Goal: Information Seeking & Learning: Learn about a topic

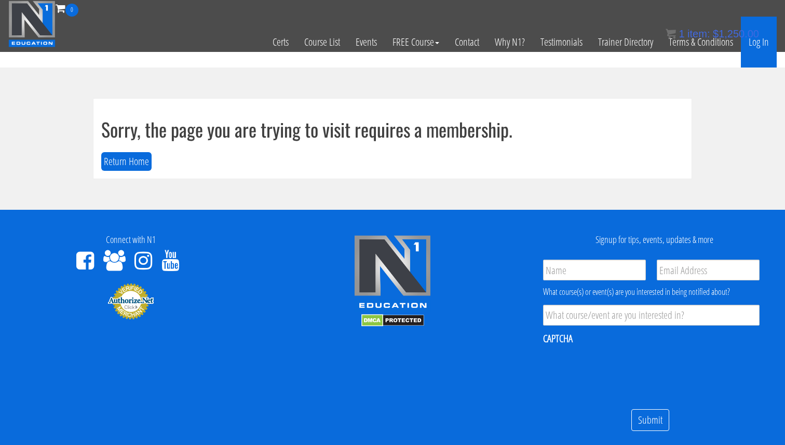
click at [762, 43] on link "Log In" at bounding box center [759, 42] width 36 height 51
click at [761, 45] on link "Log In" at bounding box center [759, 42] width 36 height 51
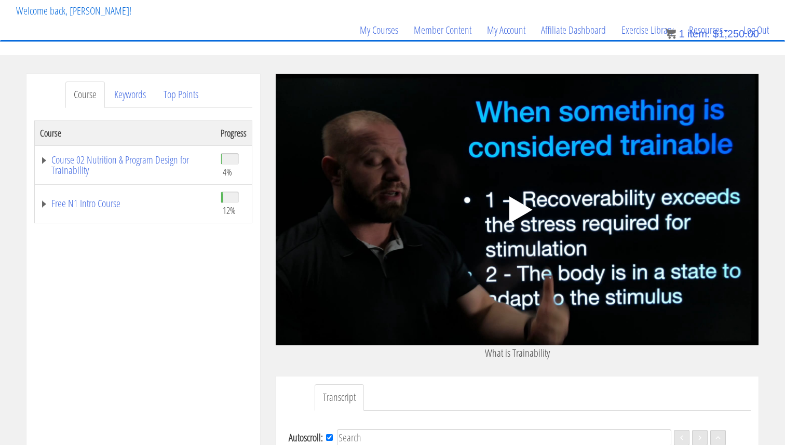
scroll to position [76, 0]
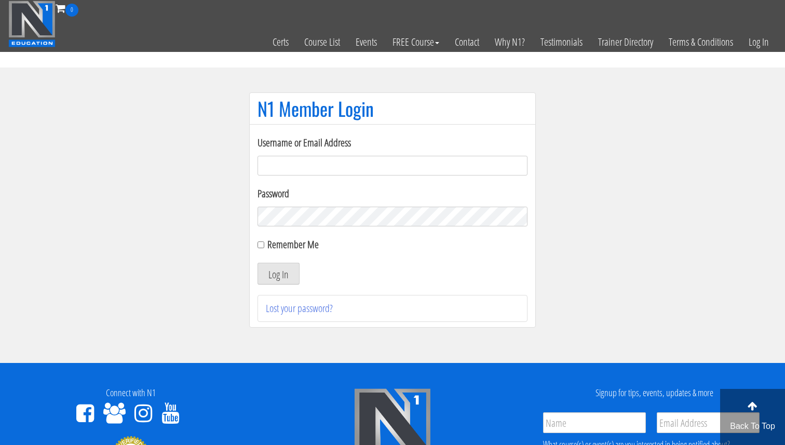
click at [316, 161] on input "Username or Email Address" at bounding box center [393, 166] width 270 height 20
type input "svenarends@live.nl"
click at [261, 244] on input "Remember Me" at bounding box center [261, 244] width 7 height 7
checkbox input "true"
click at [274, 275] on button "Log In" at bounding box center [279, 274] width 42 height 22
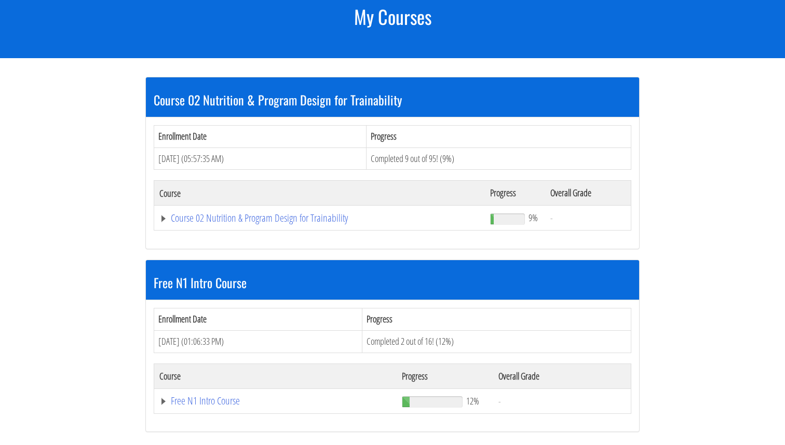
scroll to position [151, 0]
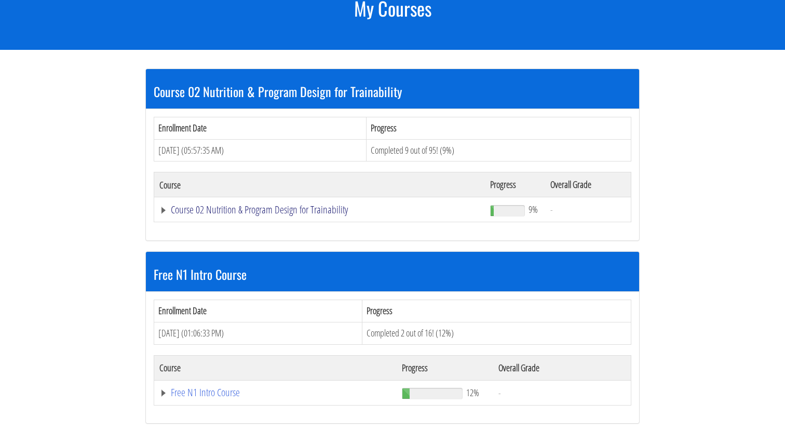
click at [235, 207] on link "Course 02 Nutrition & Program Design for Trainability" at bounding box center [319, 210] width 320 height 10
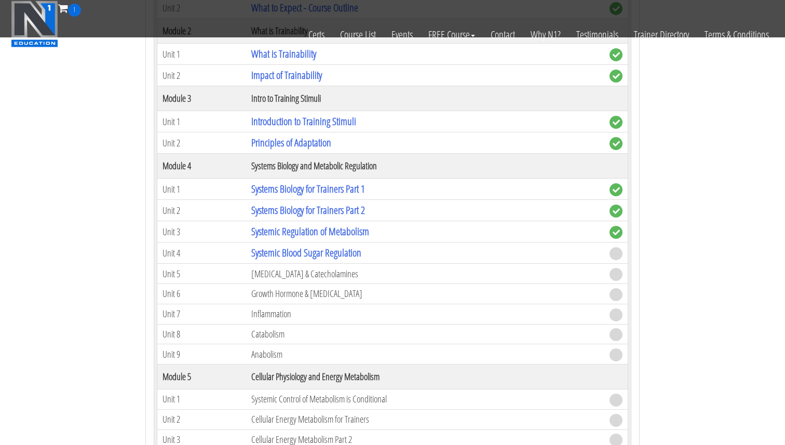
scroll to position [360, 0]
click at [316, 231] on link "Systemic Regulation of Metabolism" at bounding box center [310, 230] width 118 height 14
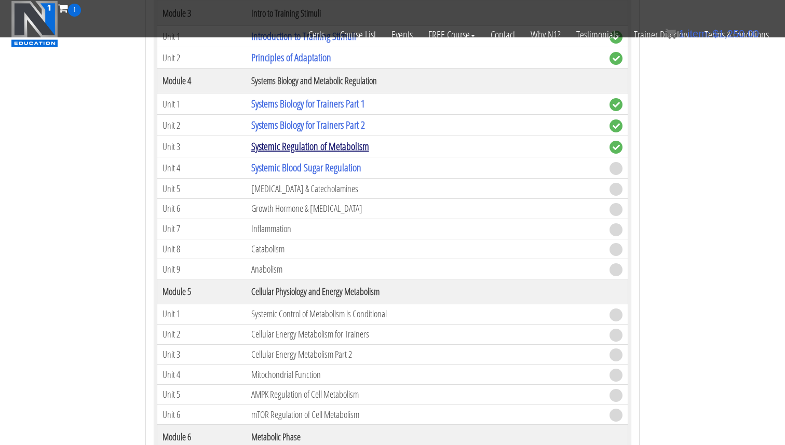
scroll to position [443, 0]
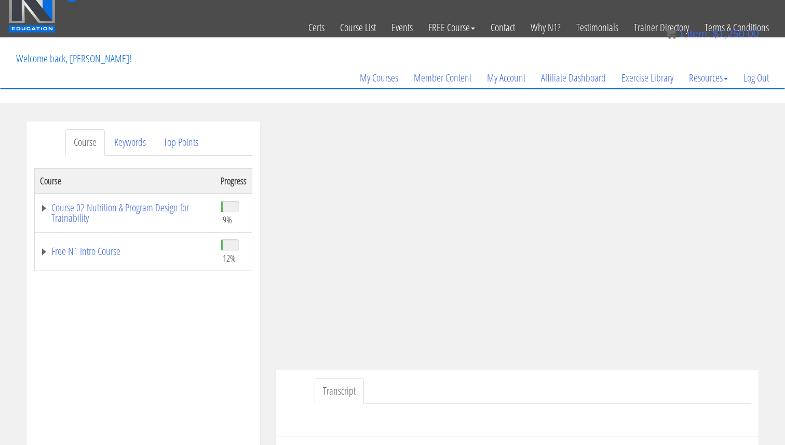
scroll to position [14, 0]
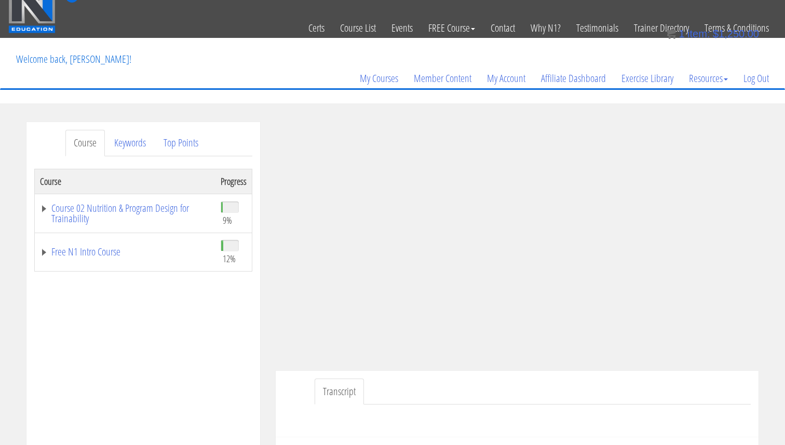
click at [339, 379] on link "Transcript" at bounding box center [339, 392] width 49 height 26
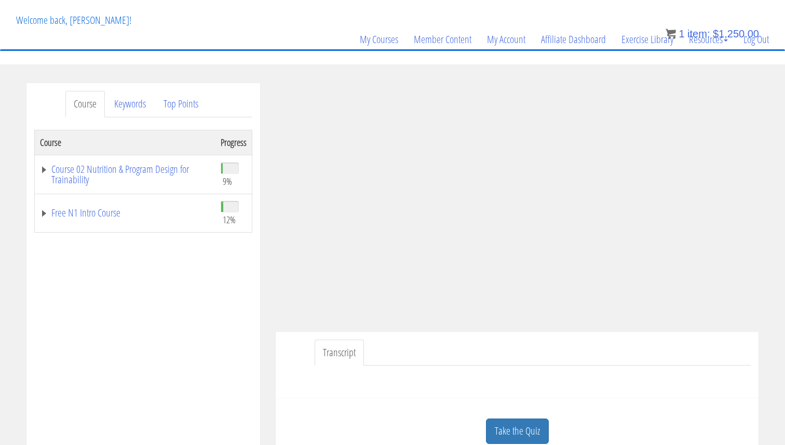
scroll to position [42, 0]
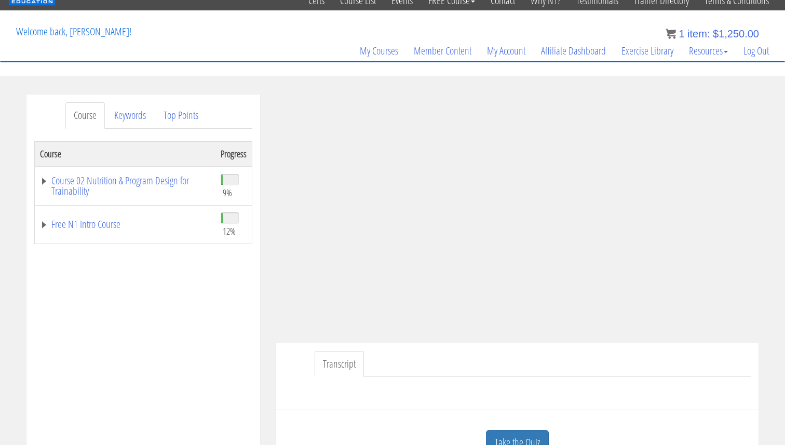
click at [346, 354] on link "Transcript" at bounding box center [339, 364] width 49 height 26
click at [561, 395] on div at bounding box center [517, 389] width 467 height 25
click at [478, 385] on div at bounding box center [517, 389] width 467 height 25
click at [509, 361] on ul "Transcript" at bounding box center [533, 364] width 436 height 26
click at [505, 354] on ul "Transcript" at bounding box center [533, 364] width 436 height 26
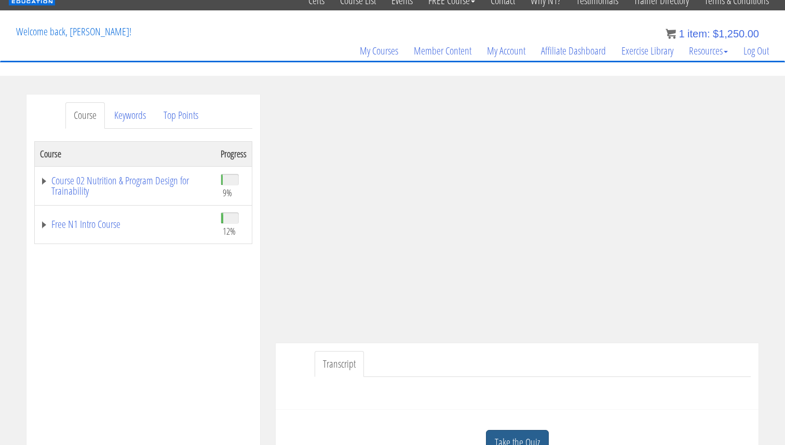
click at [532, 434] on link "Take the Quiz" at bounding box center [517, 442] width 63 height 25
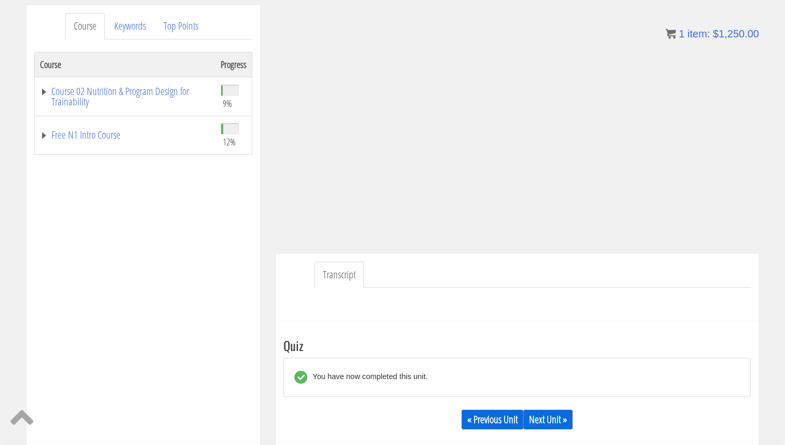
scroll to position [141, 0]
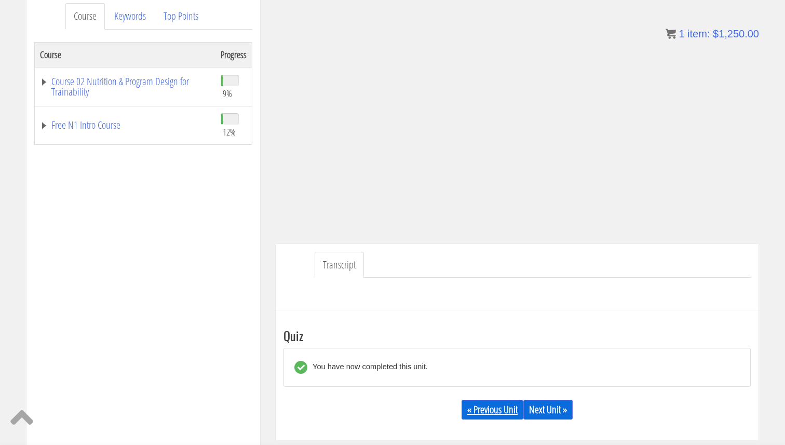
click at [518, 414] on link "« Previous Unit" at bounding box center [493, 410] width 62 height 20
click at [547, 412] on link "Next Unit »" at bounding box center [547, 410] width 49 height 20
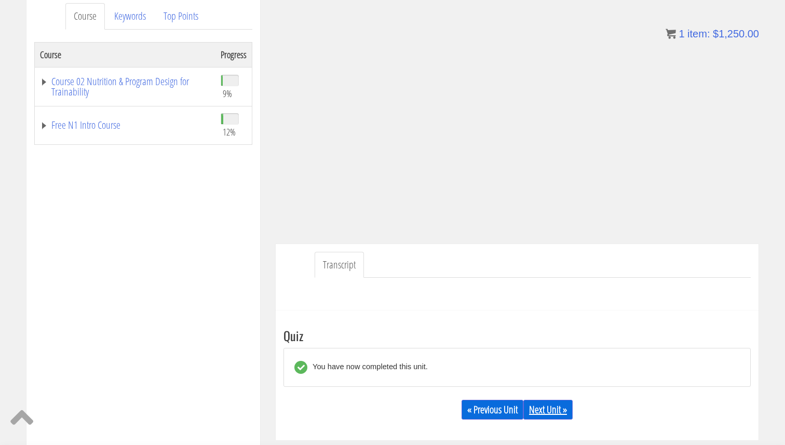
click at [547, 412] on link "Next Unit »" at bounding box center [547, 410] width 49 height 20
click at [568, 396] on div "« Previous Unit Next Unit »" at bounding box center [517, 409] width 467 height 35
click at [567, 402] on link "Next Unit »" at bounding box center [547, 410] width 49 height 20
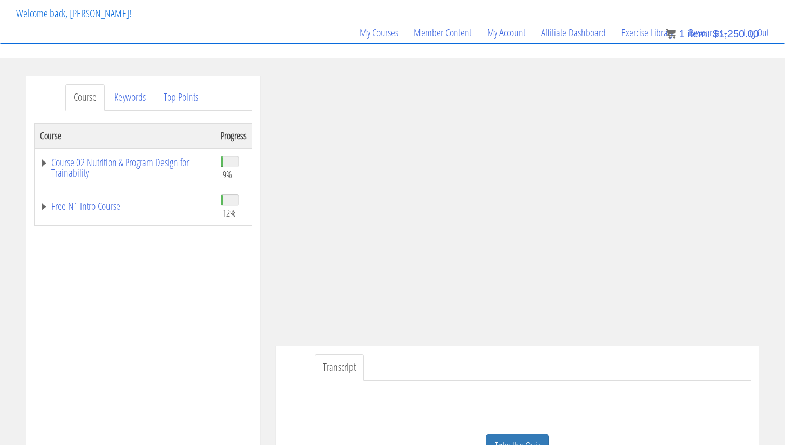
scroll to position [53, 0]
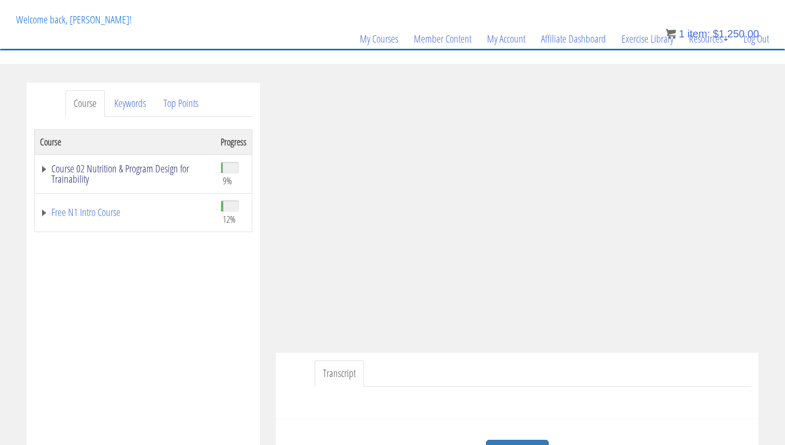
click at [103, 170] on link "Course 02 Nutrition & Program Design for Trainability" at bounding box center [125, 174] width 170 height 21
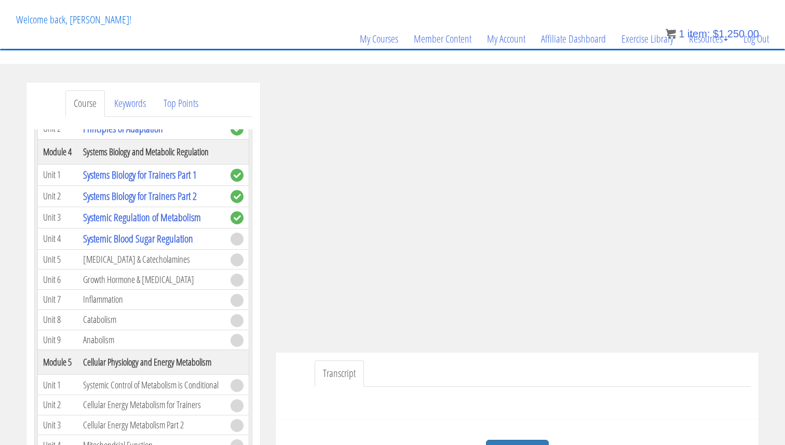
scroll to position [222, 0]
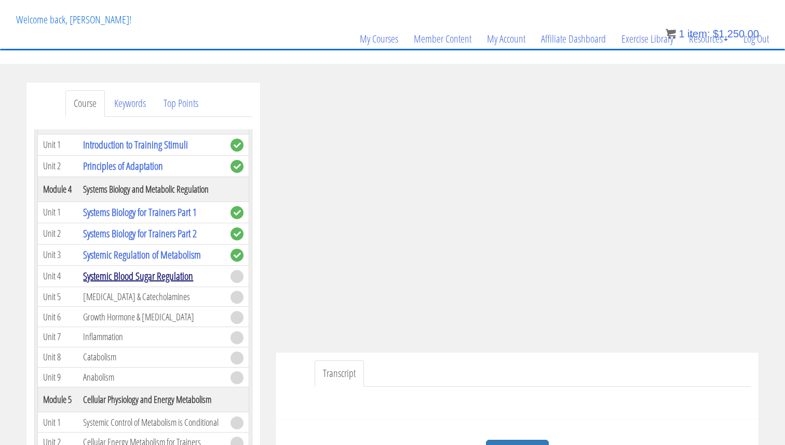
click at [137, 270] on link "Systemic Blood Sugar Regulation" at bounding box center [138, 276] width 110 height 14
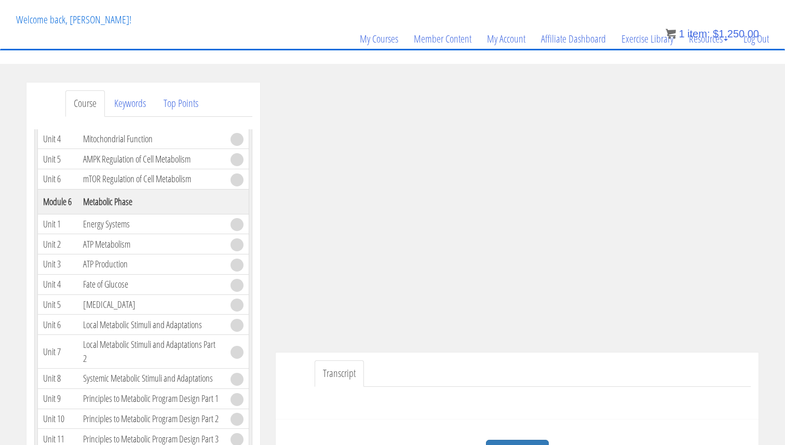
scroll to position [578, 0]
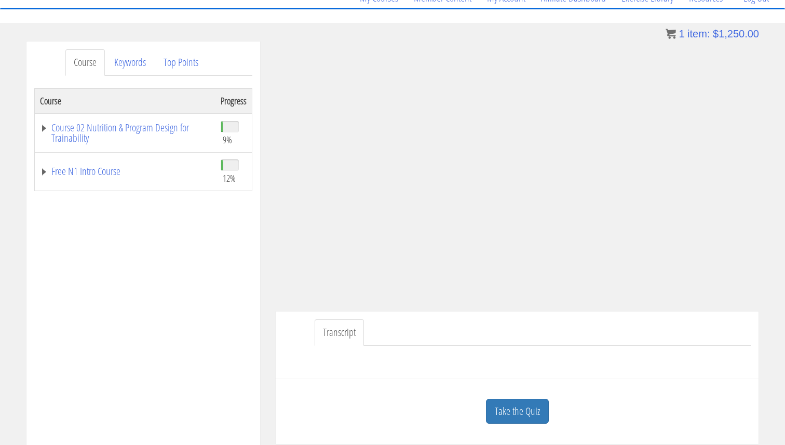
scroll to position [87, 0]
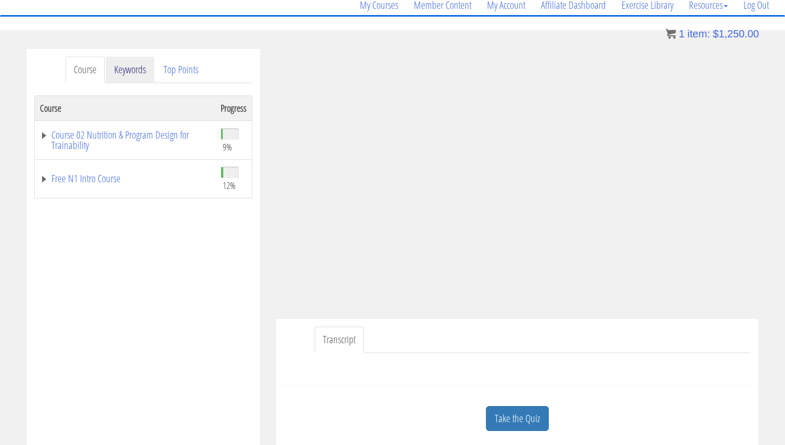
click at [140, 64] on link "Keywords" at bounding box center [130, 70] width 48 height 26
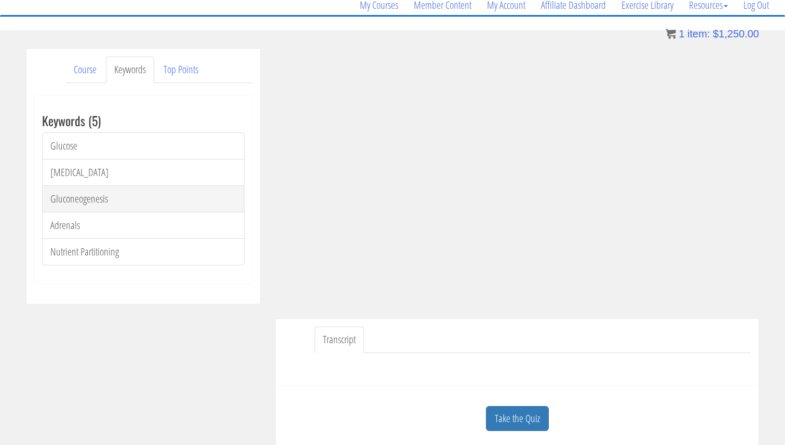
click at [76, 197] on link "Gluconeogenesis" at bounding box center [143, 198] width 203 height 27
click at [184, 59] on link "Top Points" at bounding box center [180, 70] width 51 height 26
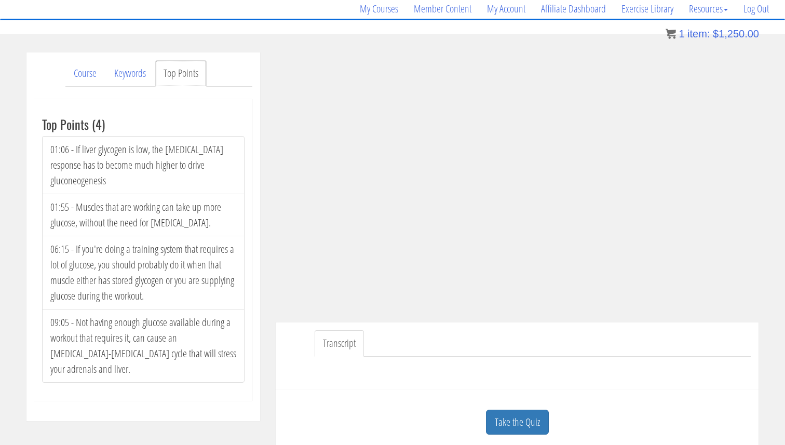
scroll to position [83, 0]
click at [530, 426] on link "Take the Quiz" at bounding box center [517, 423] width 63 height 25
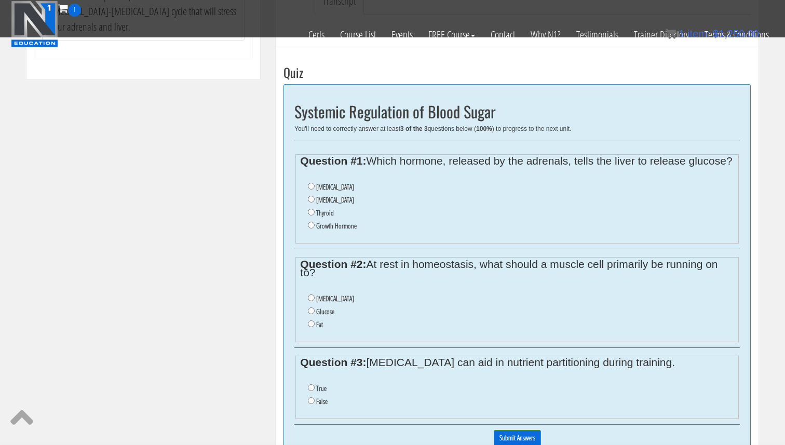
scroll to position [361, 0]
click at [311, 189] on input "[MEDICAL_DATA]" at bounding box center [311, 185] width 7 height 7
radio input "true"
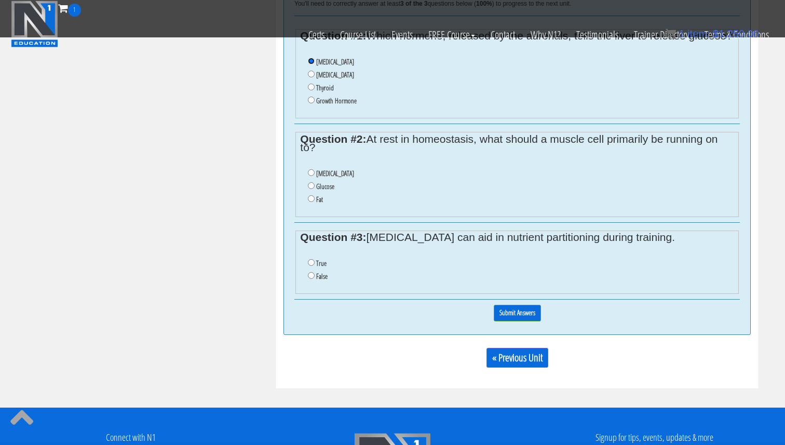
scroll to position [486, 0]
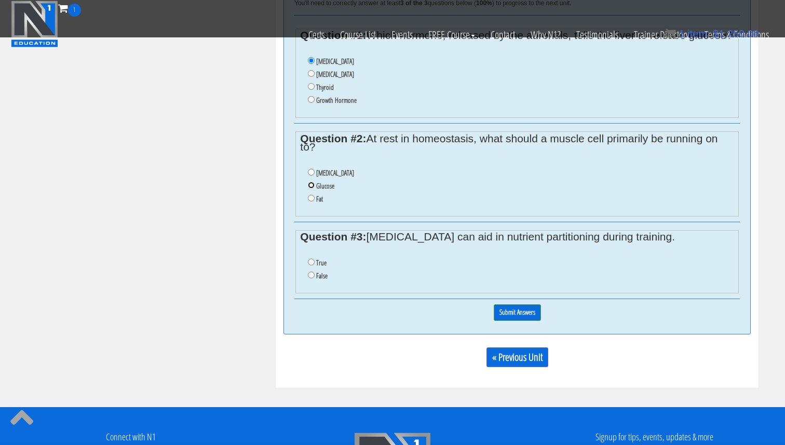
click at [311, 188] on input "Glucose" at bounding box center [311, 185] width 7 height 7
radio input "true"
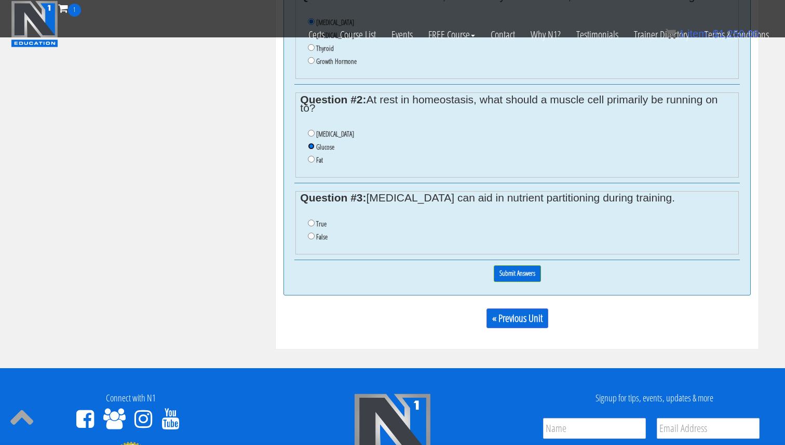
scroll to position [526, 0]
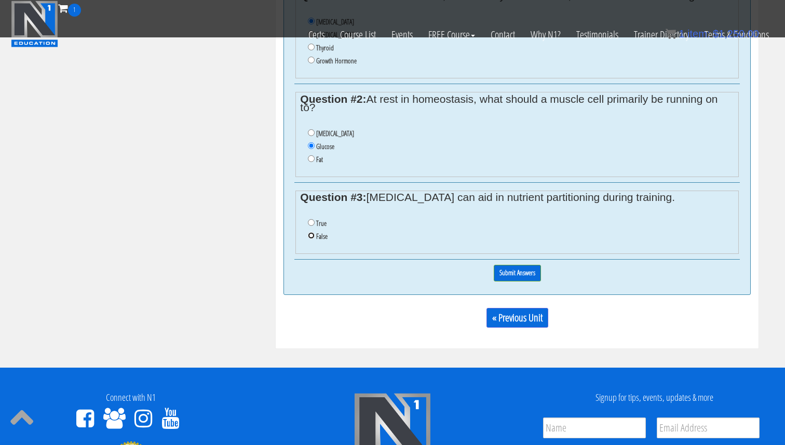
click at [312, 239] on input "False" at bounding box center [311, 235] width 7 height 7
radio input "true"
click at [515, 279] on input "Submit Answers" at bounding box center [517, 273] width 47 height 16
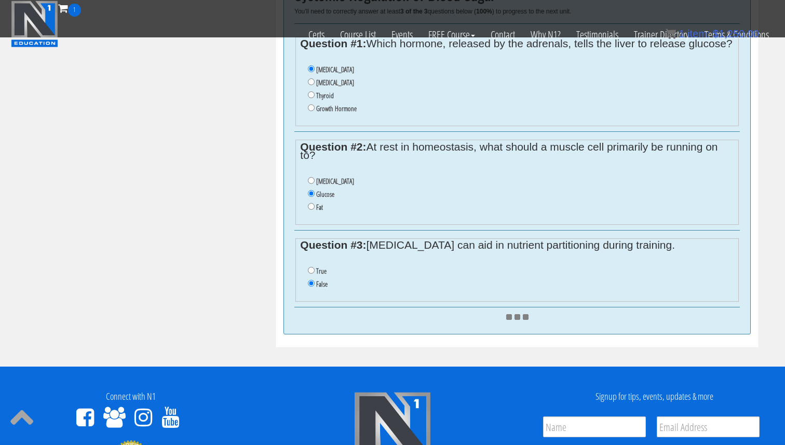
scroll to position [479, 0]
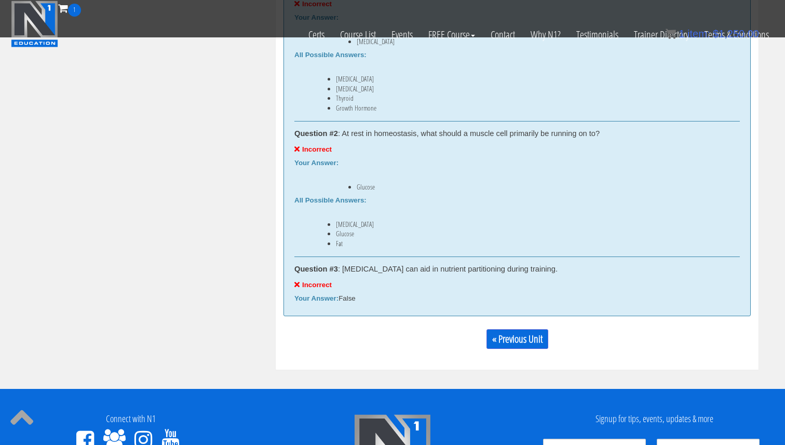
scroll to position [521, 0]
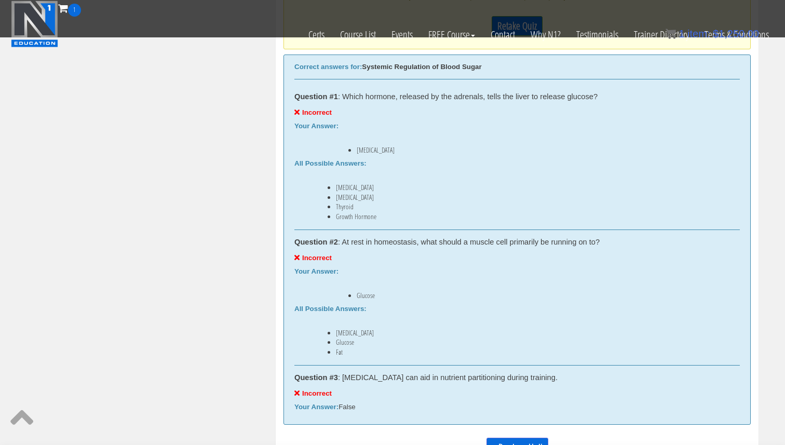
drag, startPoint x: 395, startPoint y: 408, endPoint x: 270, endPoint y: 75, distance: 355.1
click at [270, 75] on div "Sven Arends svenarends@live.nl 2025-09-09 2a02:c7c:ee6e:5e00:3849:ca0:e922:f794…" at bounding box center [517, 14] width 498 height 928
copy div "Question #1 : Which hormone, released by the adrenals, tells the liver to relea…"
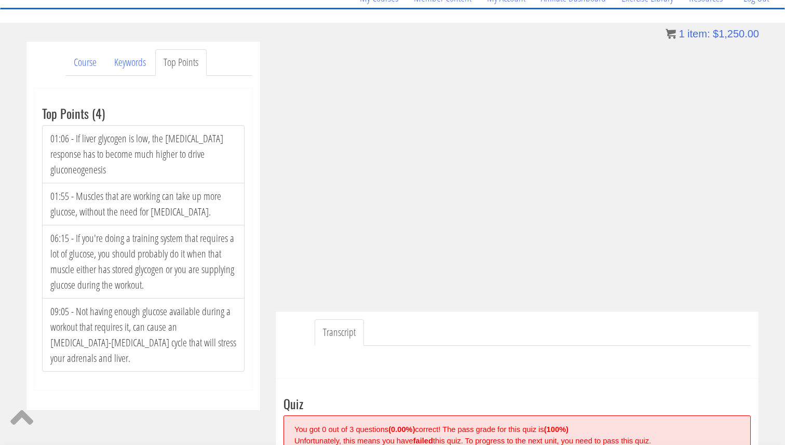
scroll to position [103, 0]
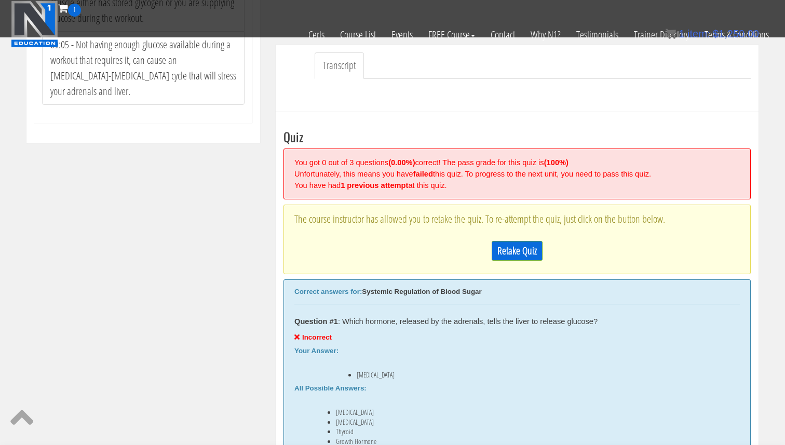
scroll to position [302, 0]
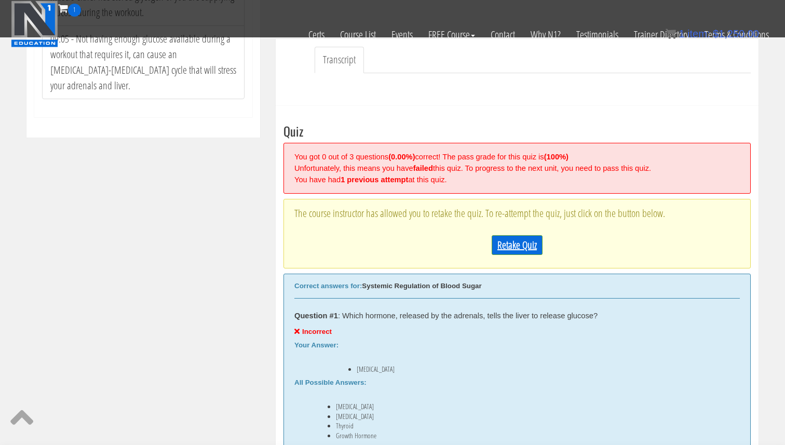
click at [514, 254] on link "Retake Quiz" at bounding box center [517, 245] width 51 height 20
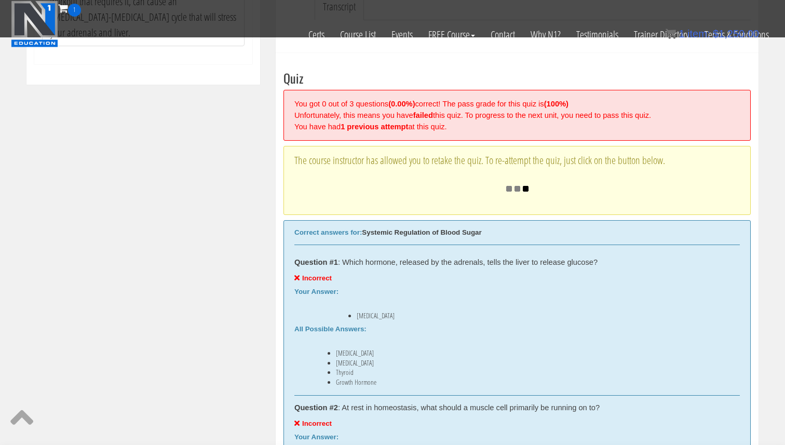
scroll to position [355, 0]
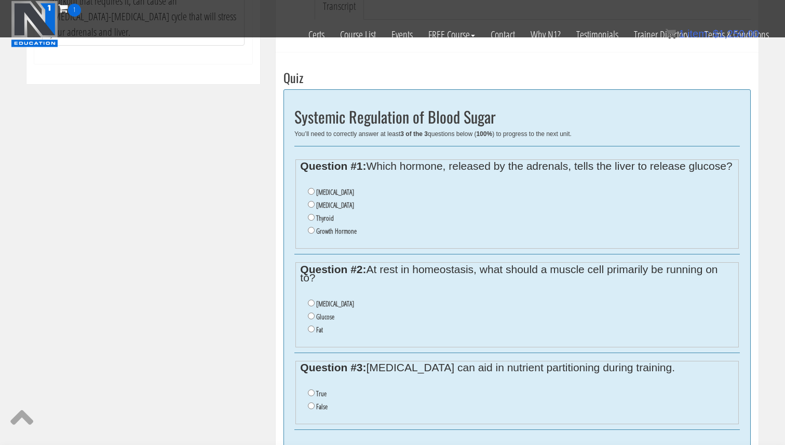
click at [323, 209] on label "Cortisol" at bounding box center [335, 205] width 38 height 8
click at [315, 208] on input "Cortisol" at bounding box center [311, 204] width 7 height 7
radio input "true"
click at [316, 334] on label "Fat" at bounding box center [319, 330] width 7 height 8
click at [315, 332] on input "Fat" at bounding box center [311, 329] width 7 height 7
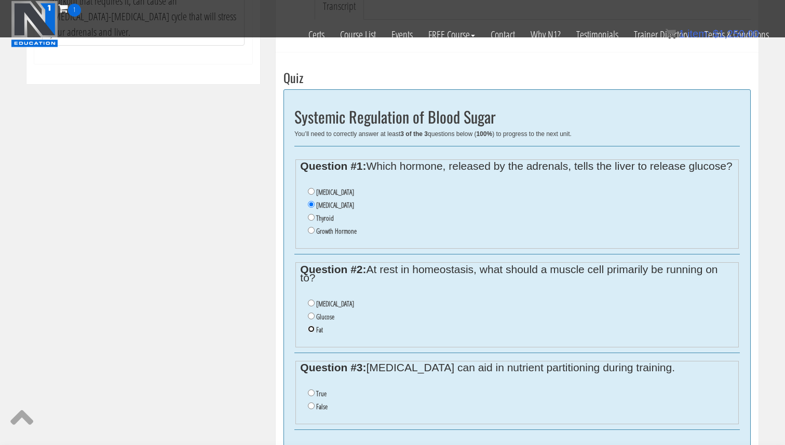
radio input "true"
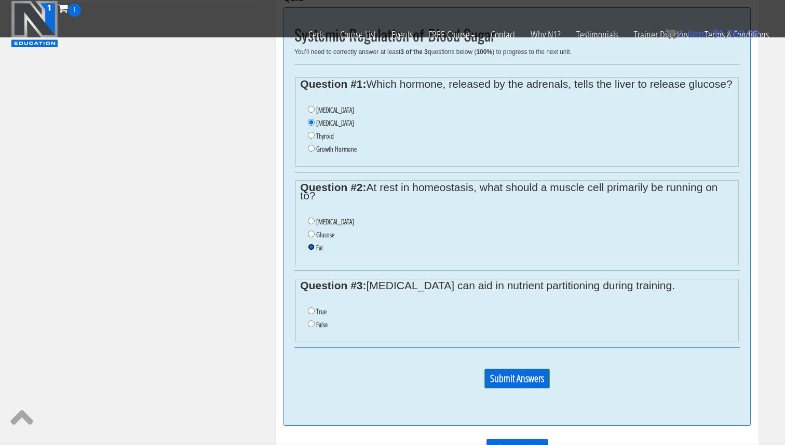
scroll to position [448, 0]
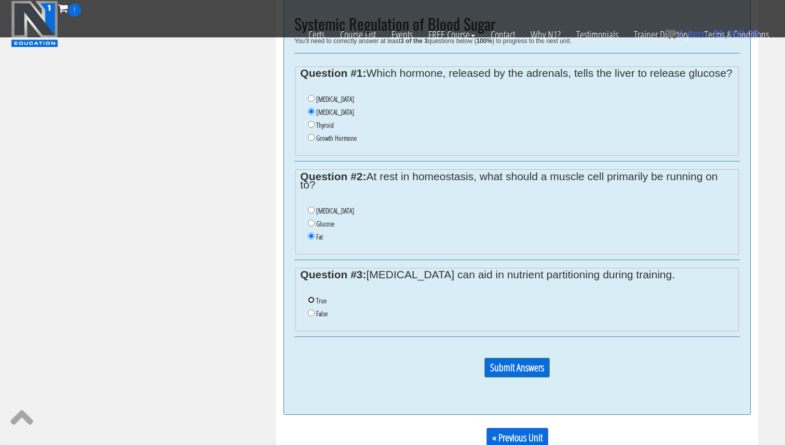
click at [312, 303] on input "True" at bounding box center [311, 300] width 7 height 7
radio input "true"
click at [521, 378] on input "Submit Answers" at bounding box center [516, 368] width 65 height 20
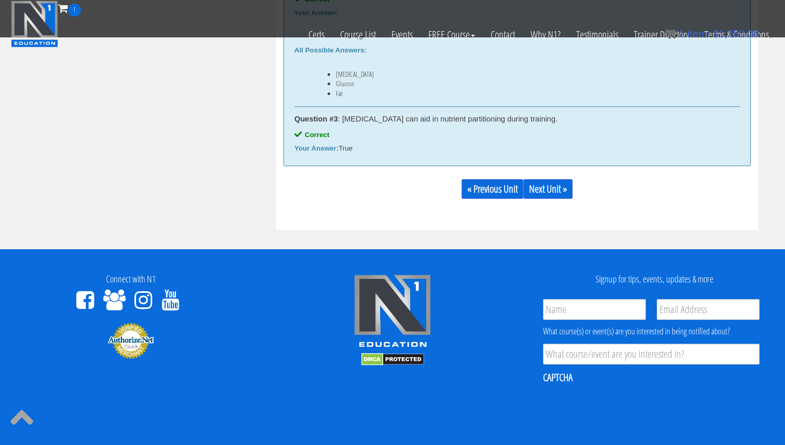
scroll to position [724, 0]
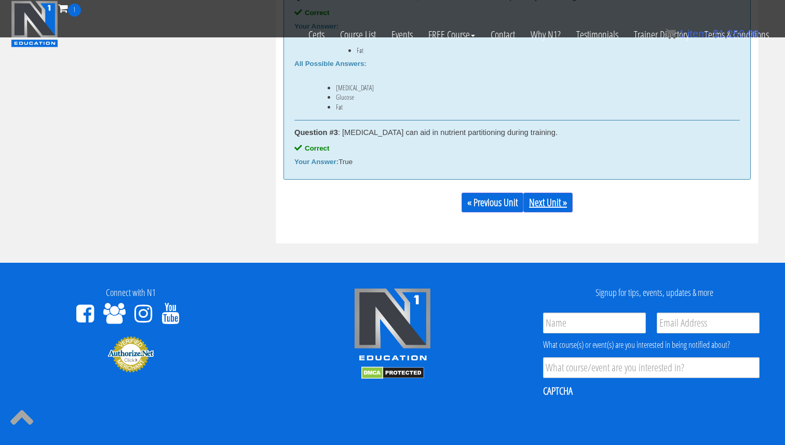
click at [549, 202] on link "Next Unit »" at bounding box center [547, 203] width 49 height 20
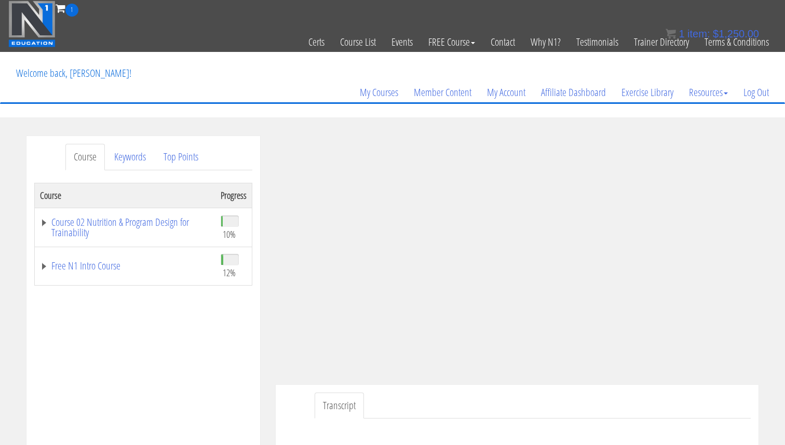
click at [156, 212] on td "Course 02 Nutrition & Program Design for Trainability" at bounding box center [125, 227] width 181 height 39
click at [154, 217] on link "Course 02 Nutrition & Program Design for Trainability" at bounding box center [125, 227] width 170 height 21
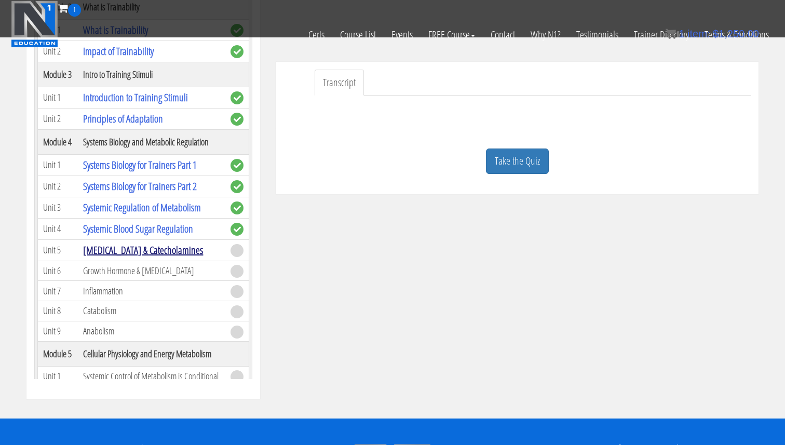
click at [119, 248] on link "[MEDICAL_DATA] & Catecholamines" at bounding box center [143, 250] width 120 height 14
